Goal: Register for event/course: Sign up to attend an event or enroll in a course

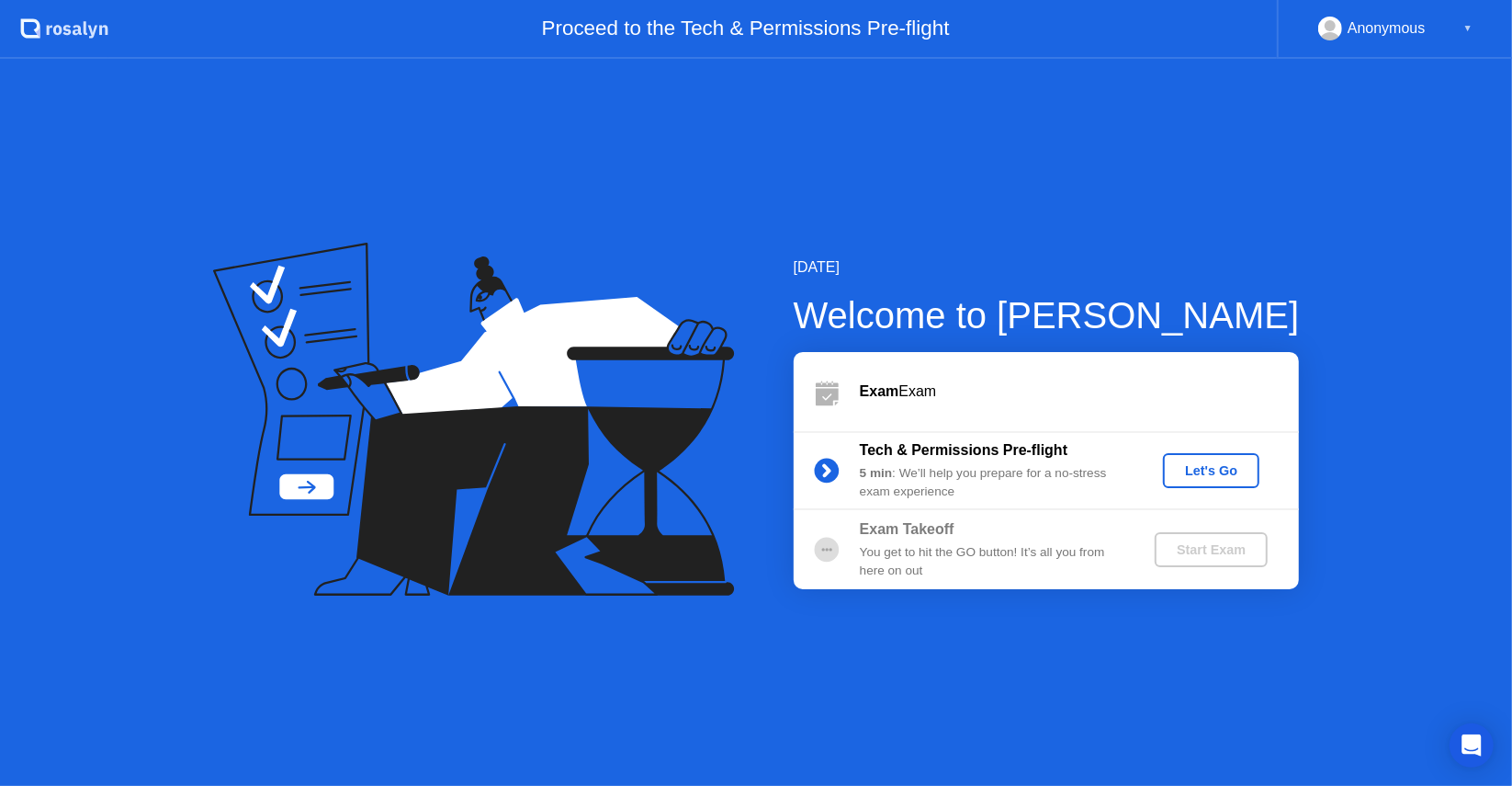
click at [1196, 467] on div "Let's Go" at bounding box center [1210, 470] width 82 height 15
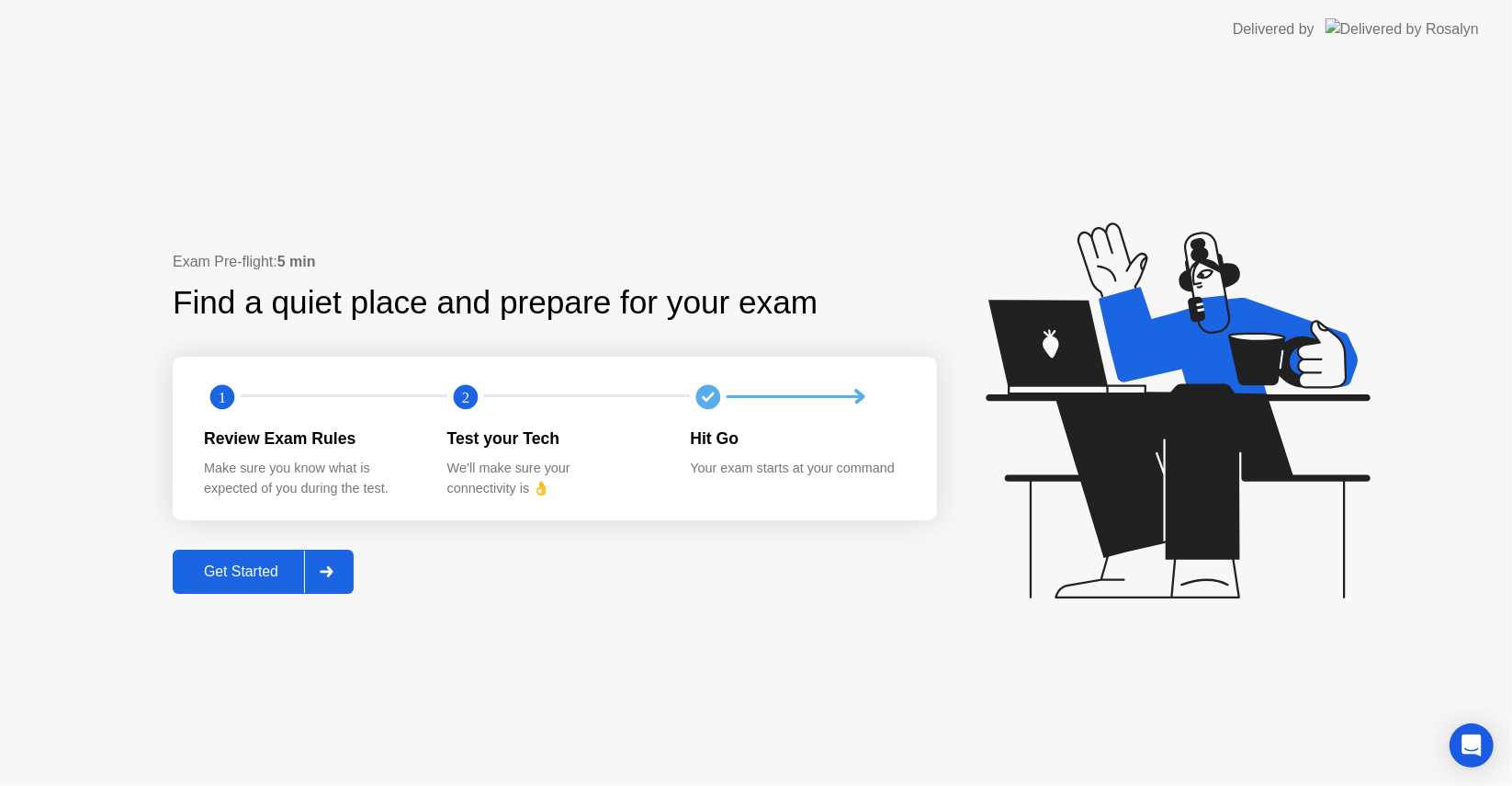
click at [336, 565] on div at bounding box center [325, 571] width 44 height 42
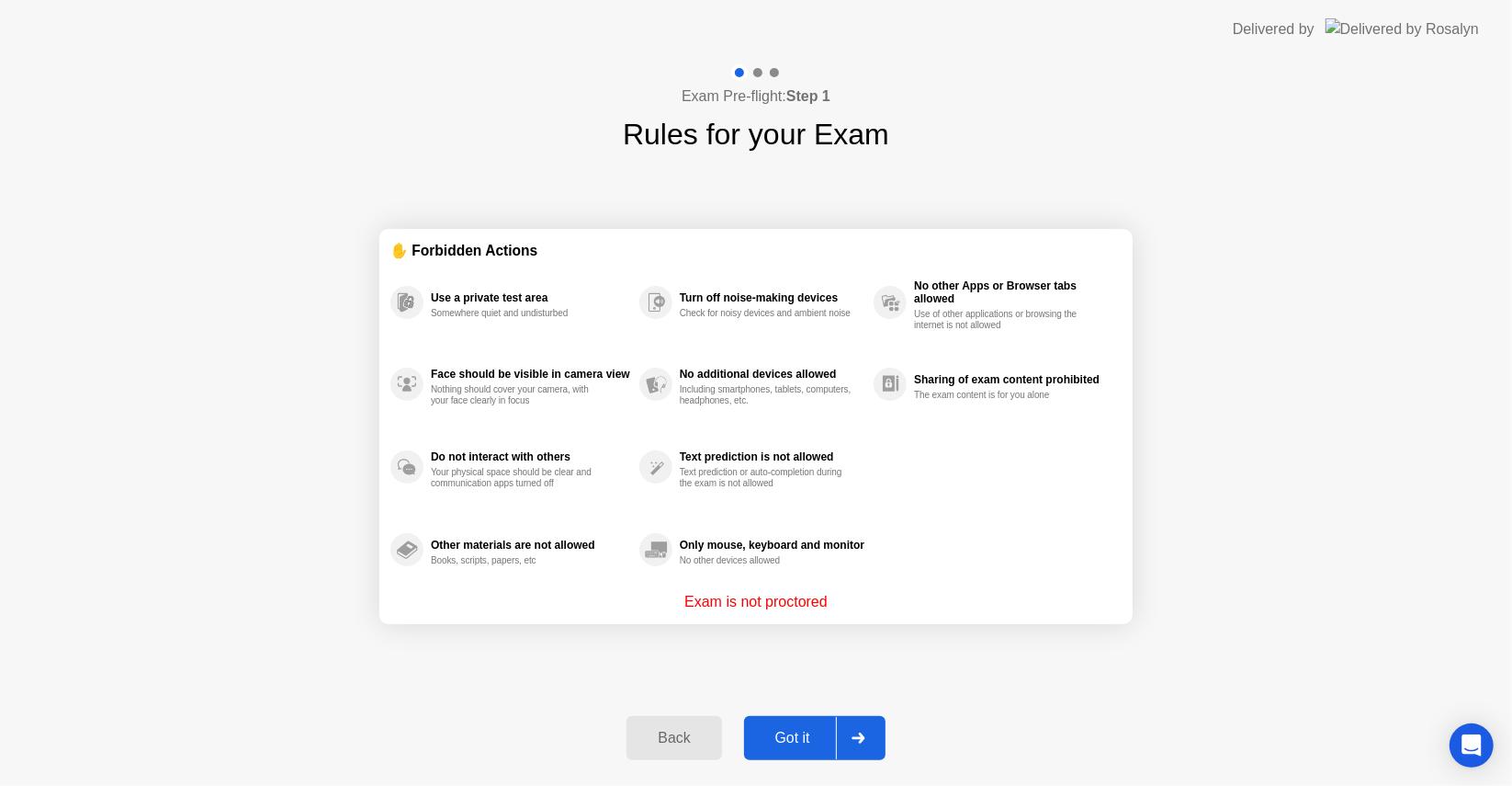
click at [812, 747] on div "Got it" at bounding box center [792, 738] width 87 height 17
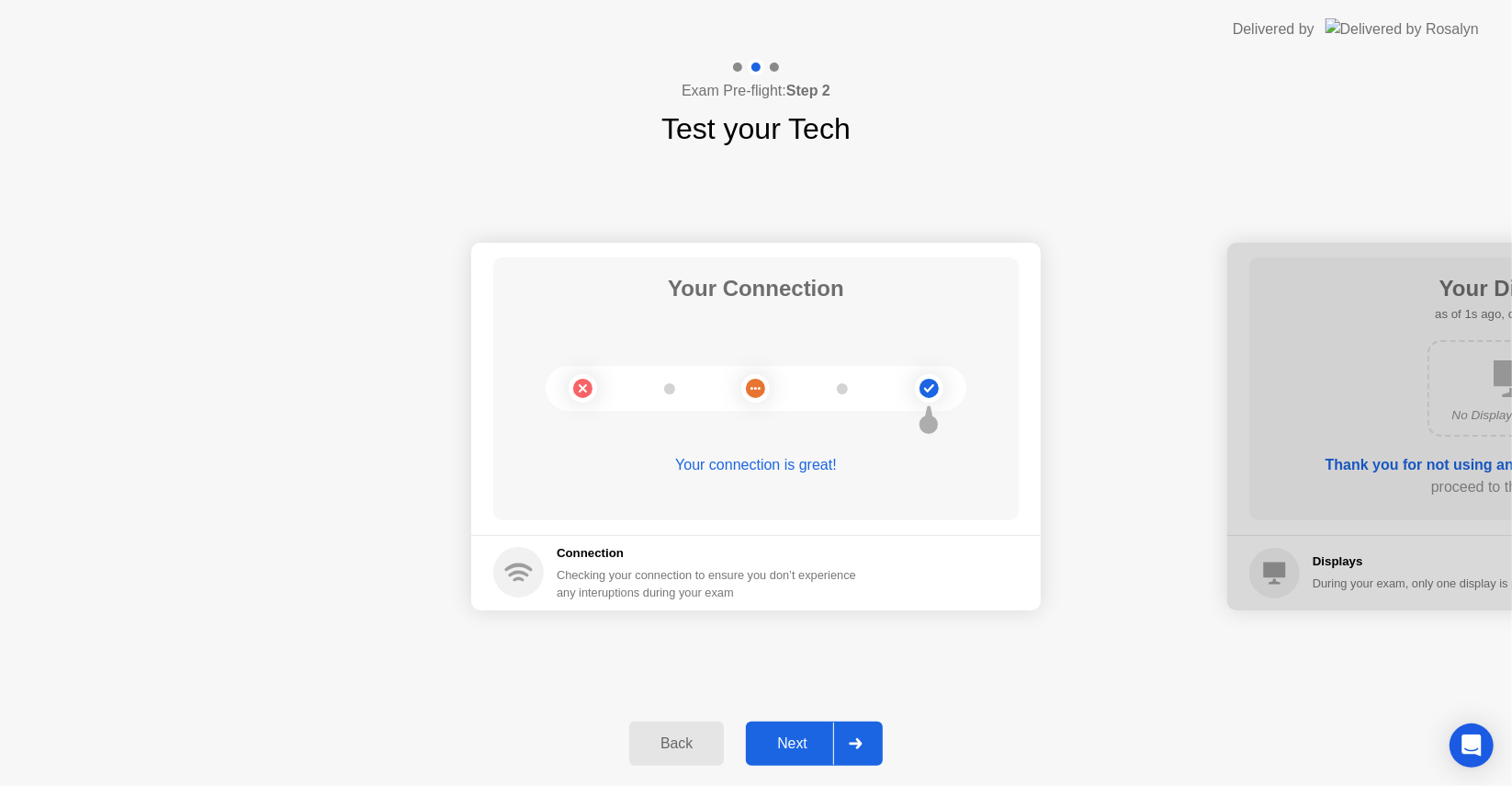
click at [848, 743] on div at bounding box center [855, 743] width 44 height 42
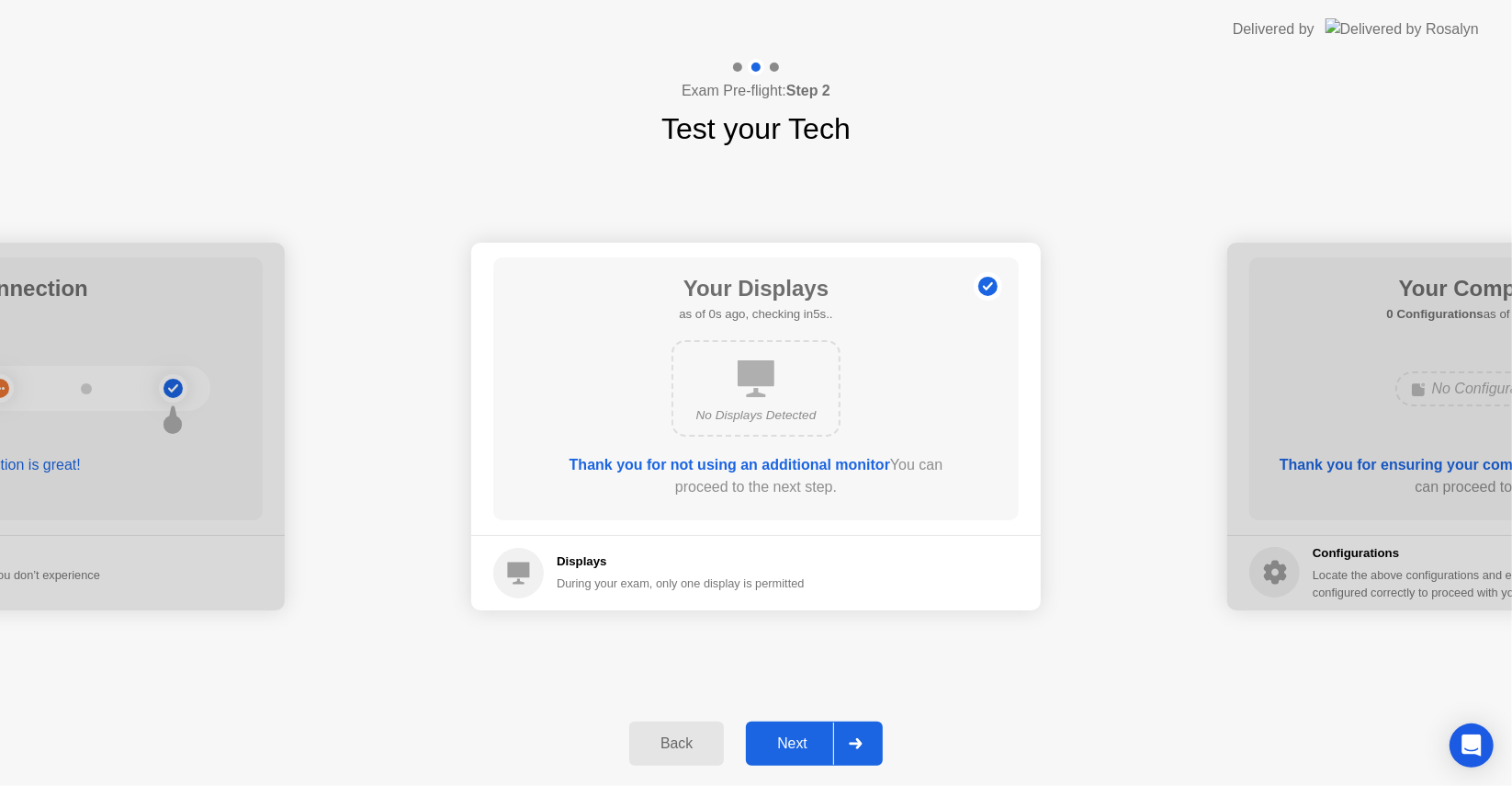
click at [848, 743] on div at bounding box center [855, 743] width 44 height 42
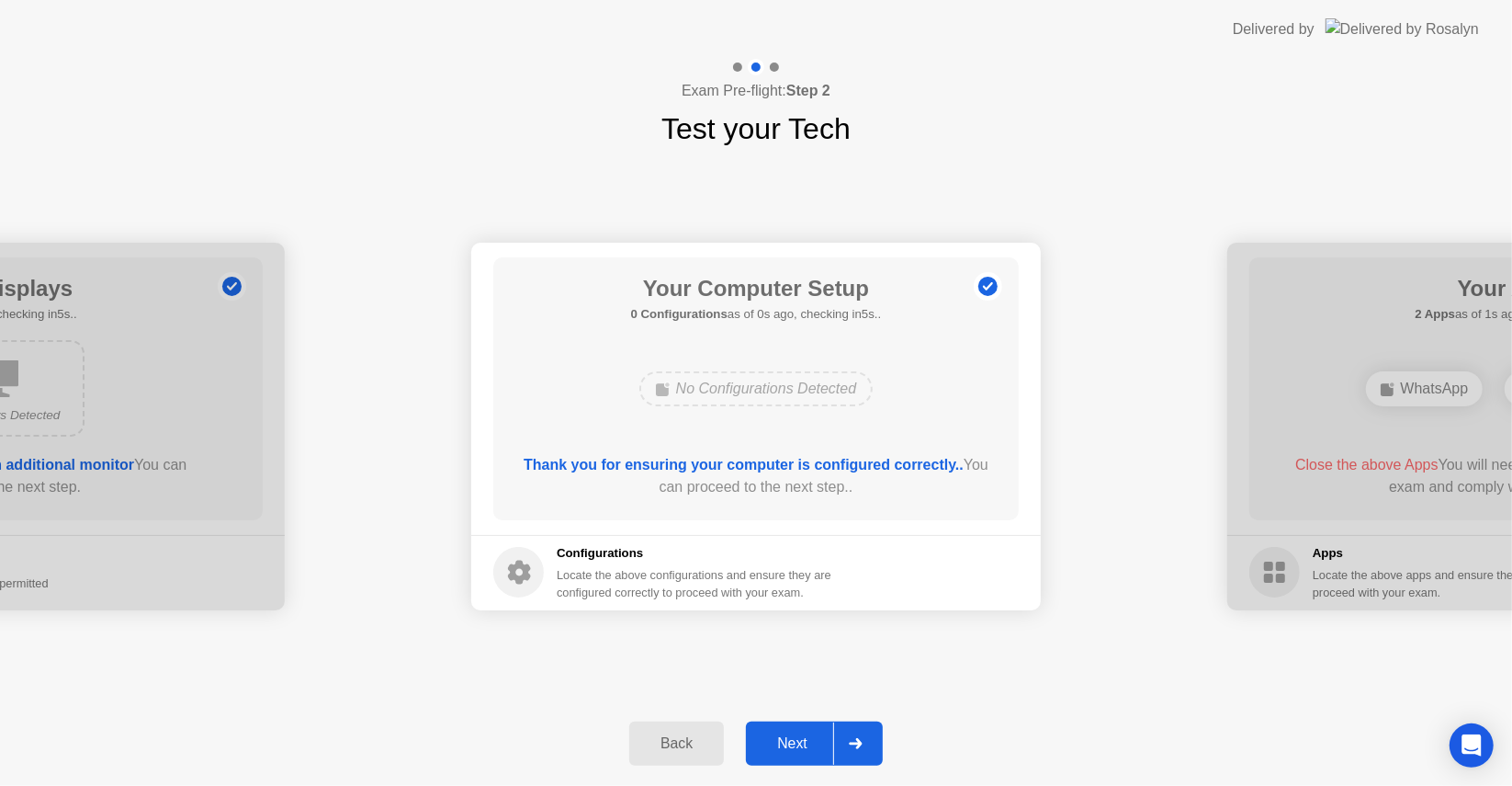
click at [848, 743] on div at bounding box center [855, 743] width 44 height 42
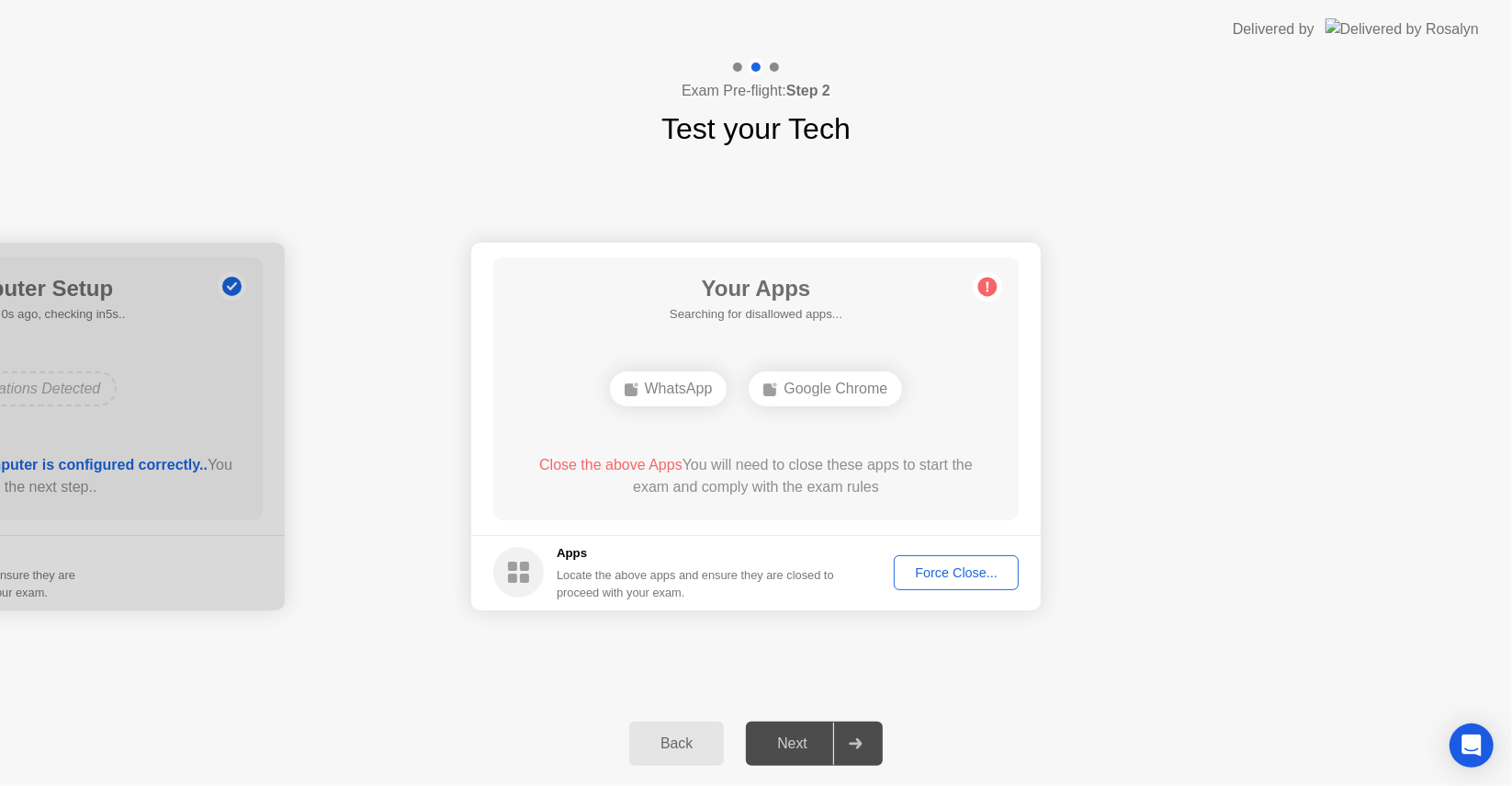
click at [848, 743] on div at bounding box center [855, 743] width 44 height 42
click at [955, 566] on div "Force Close..." at bounding box center [956, 572] width 112 height 15
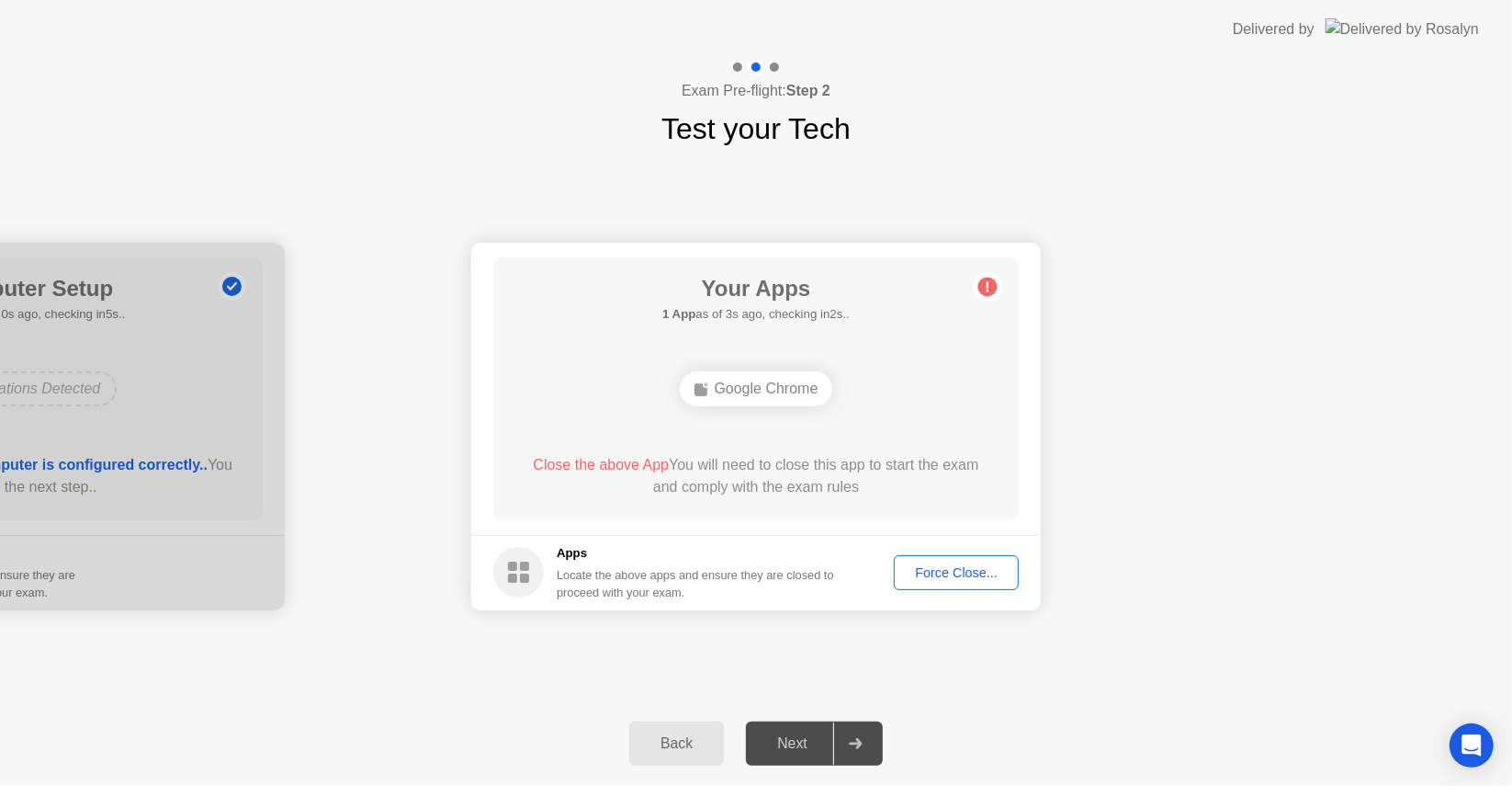
click at [948, 555] on button "Force Close..." at bounding box center [956, 572] width 125 height 35
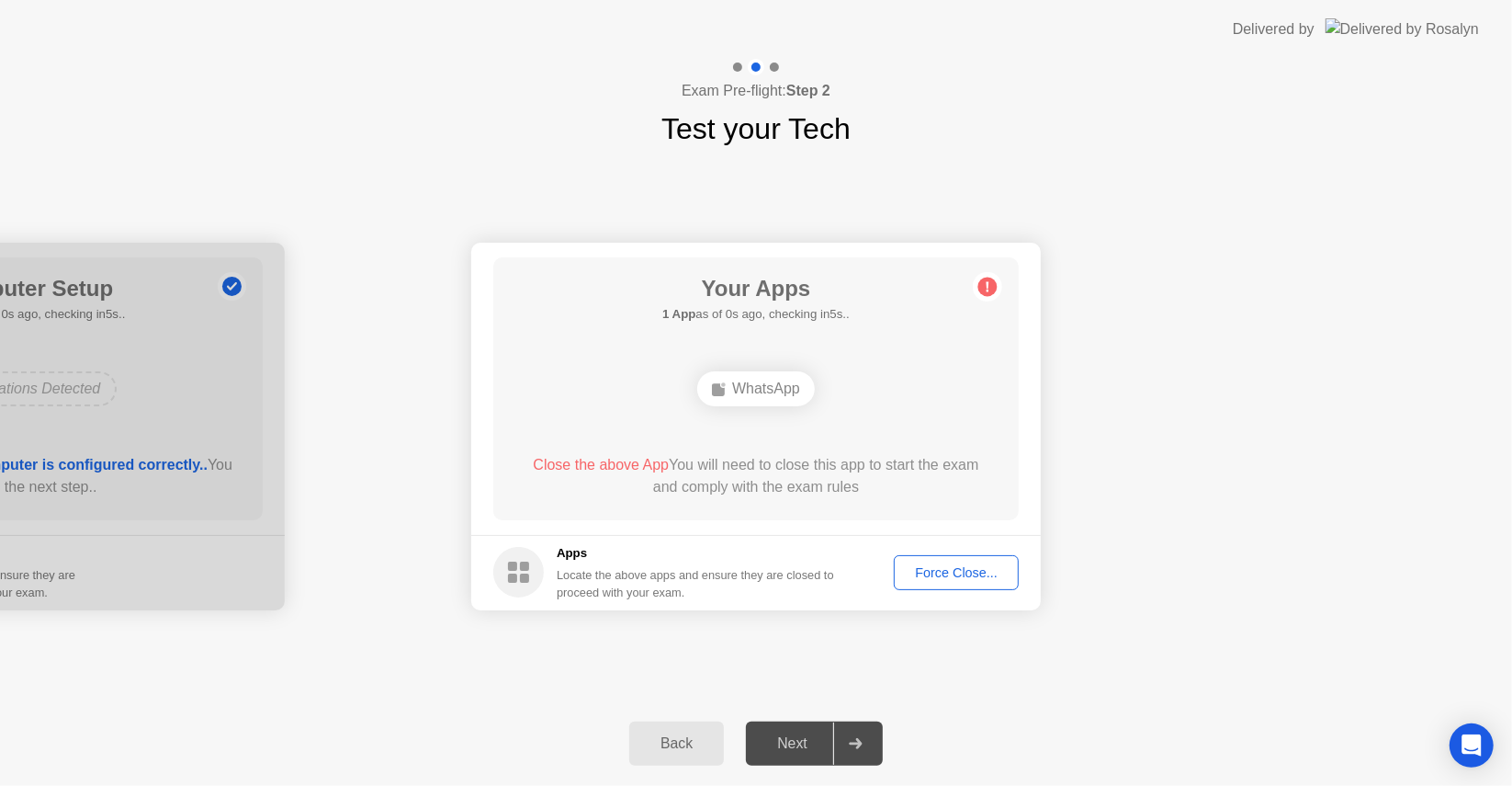
click at [242, 335] on div at bounding box center [0, 426] width 570 height 368
click at [926, 574] on div "Force Close..." at bounding box center [956, 572] width 112 height 15
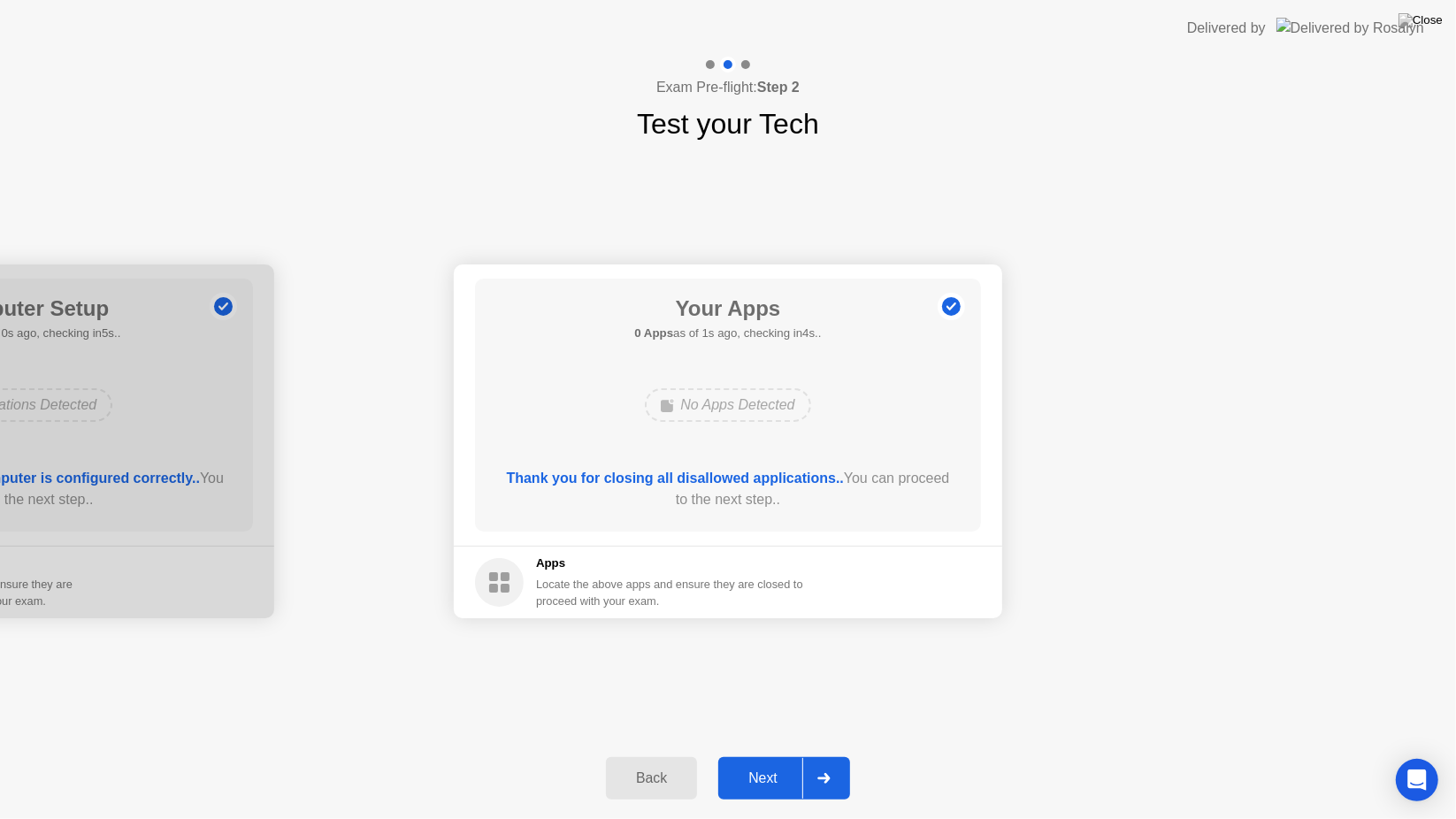
click at [775, 755] on div "Next" at bounding box center [762, 778] width 79 height 16
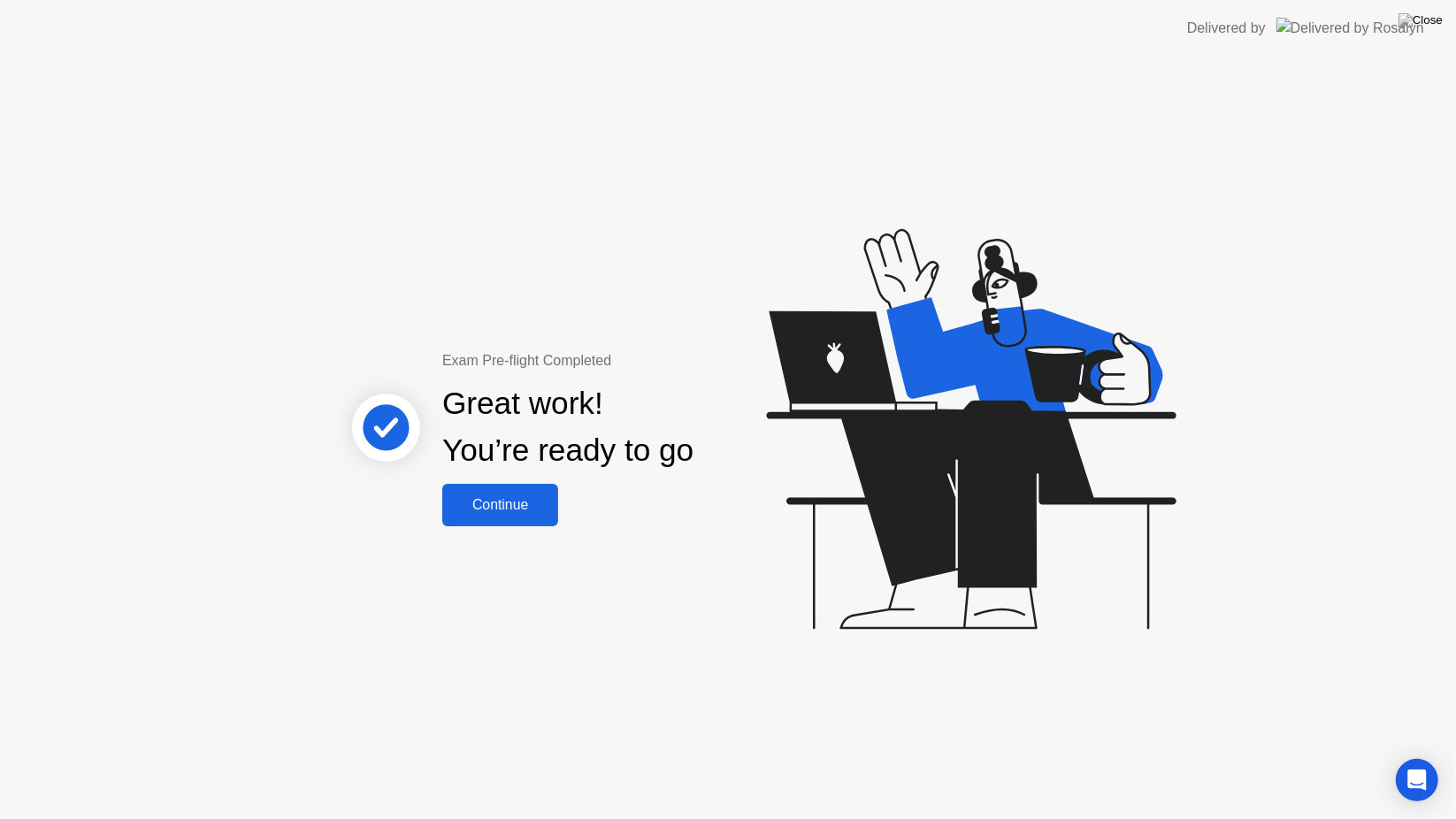
click at [512, 512] on div "Continue" at bounding box center [499, 505] width 105 height 16
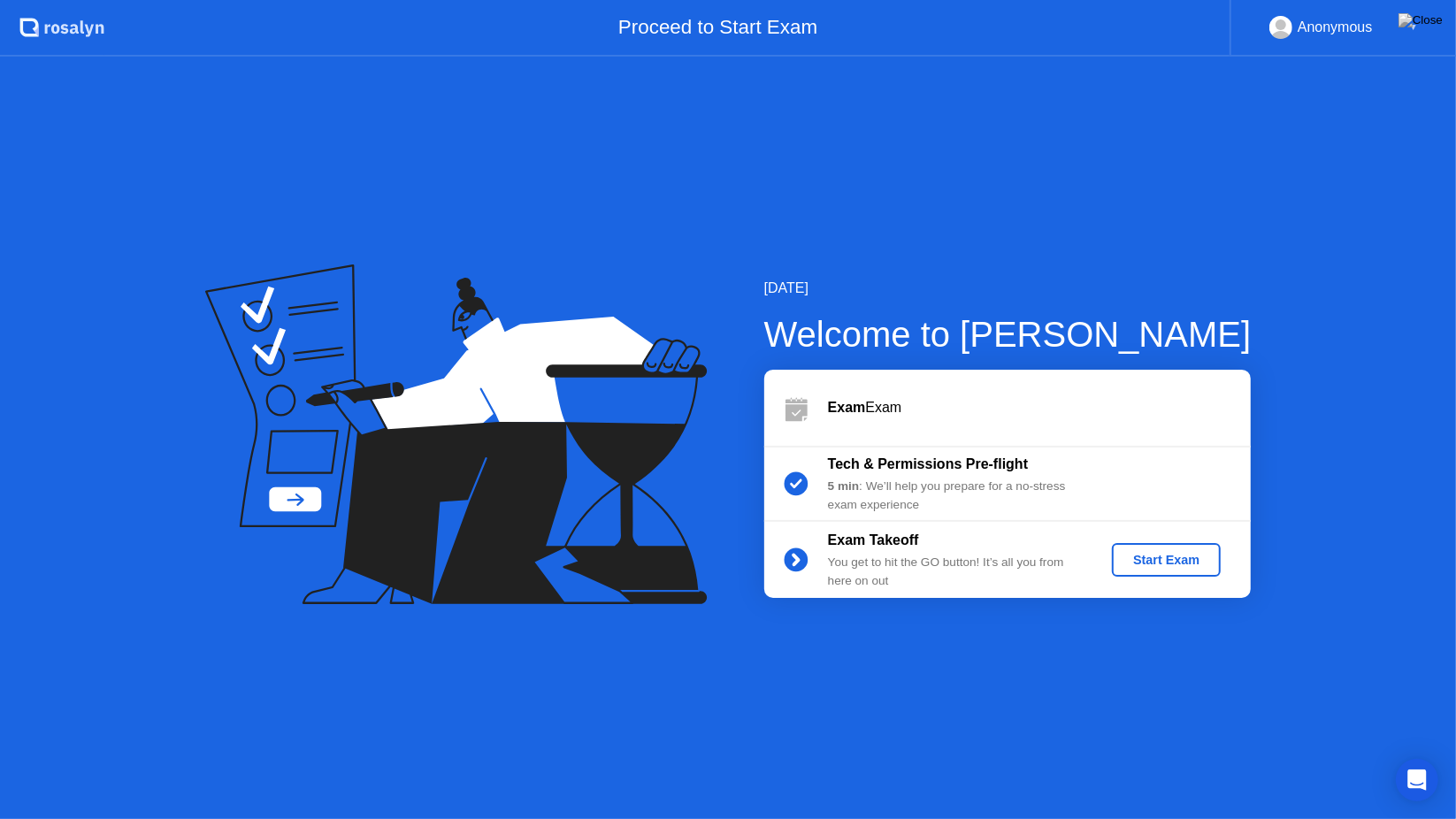
click at [1153, 566] on div "Start Exam" at bounding box center [1167, 559] width 95 height 14
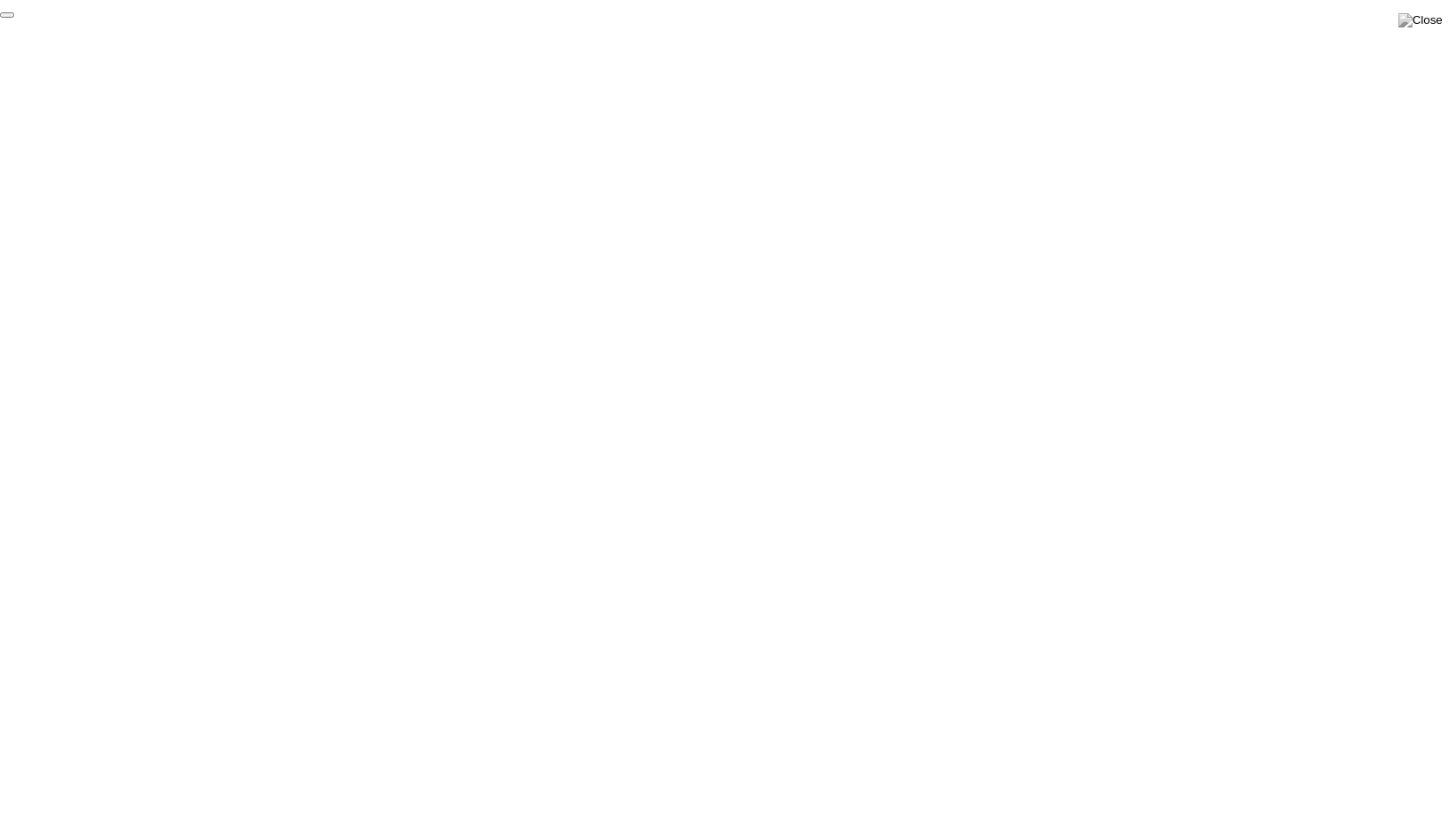
click div "End Proctoring Session"
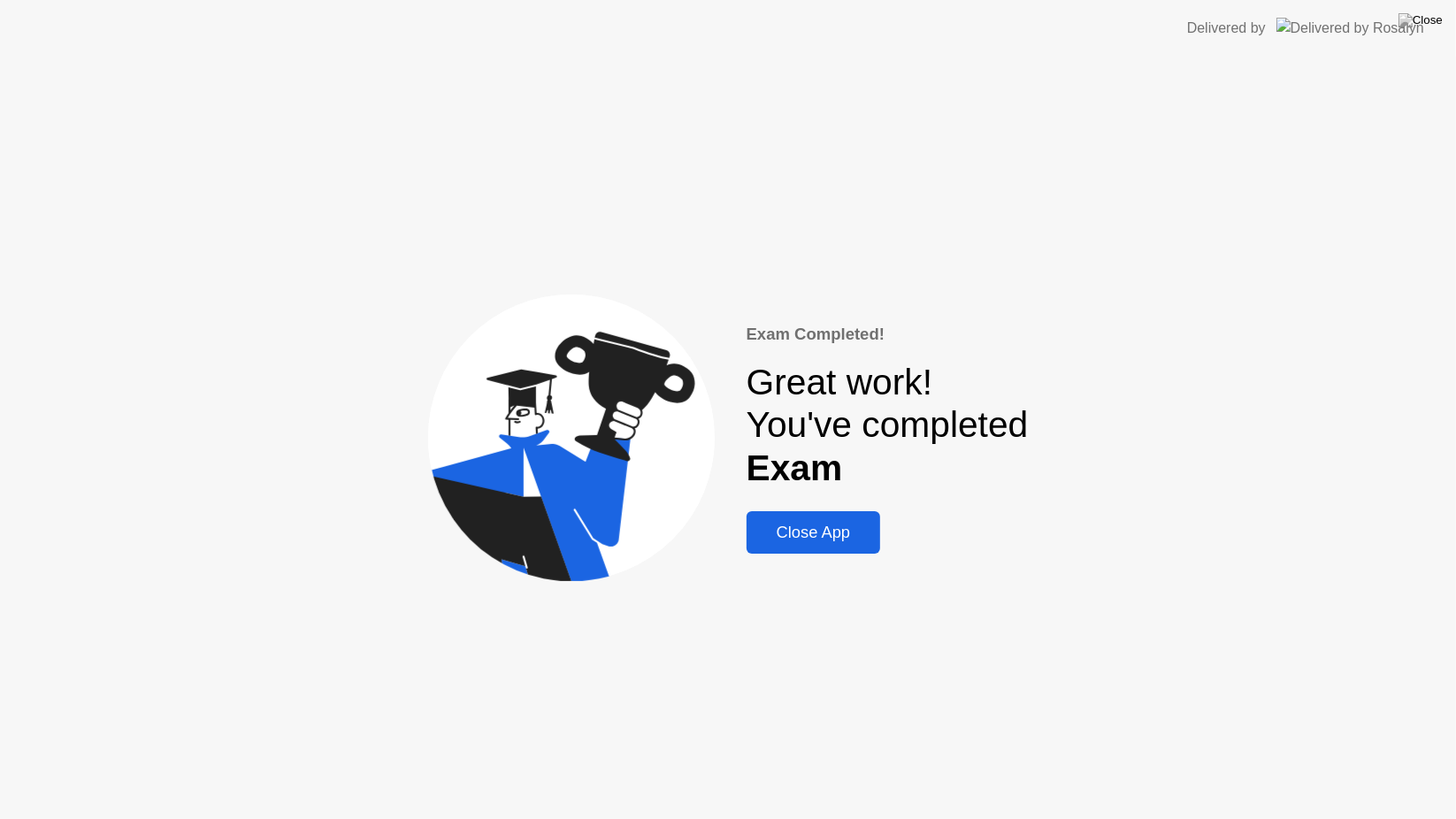
click at [839, 538] on div "Close App" at bounding box center [813, 532] width 123 height 19
